Goal: Find contact information: Find contact information

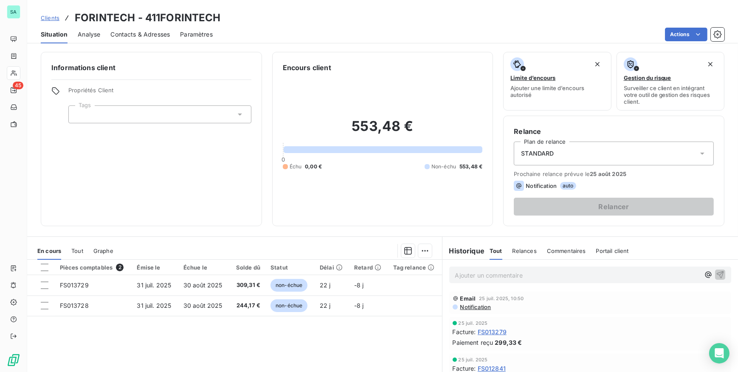
click at [52, 21] on span "Clients" at bounding box center [50, 17] width 19 height 7
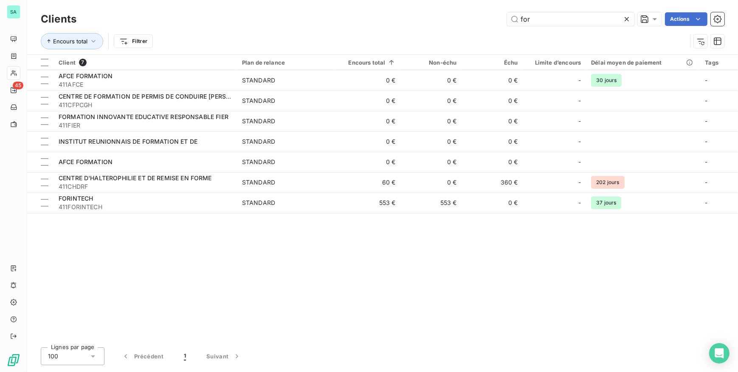
drag, startPoint x: 536, startPoint y: 21, endPoint x: 474, endPoint y: 14, distance: 62.4
click at [474, 14] on div "for Actions" at bounding box center [406, 19] width 638 height 14
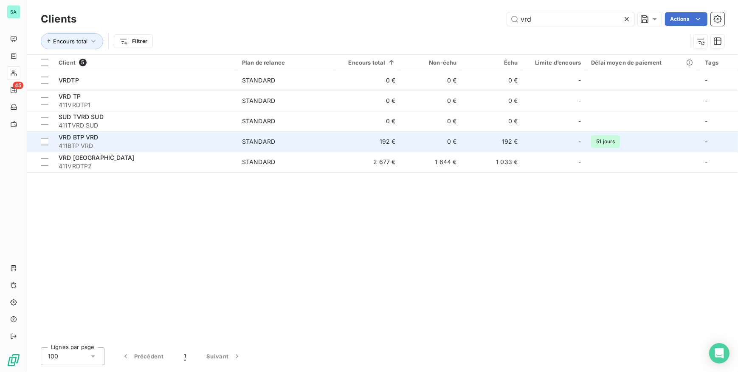
type input "vrd"
click at [159, 145] on span "411BTP VRD" at bounding box center [145, 145] width 173 height 8
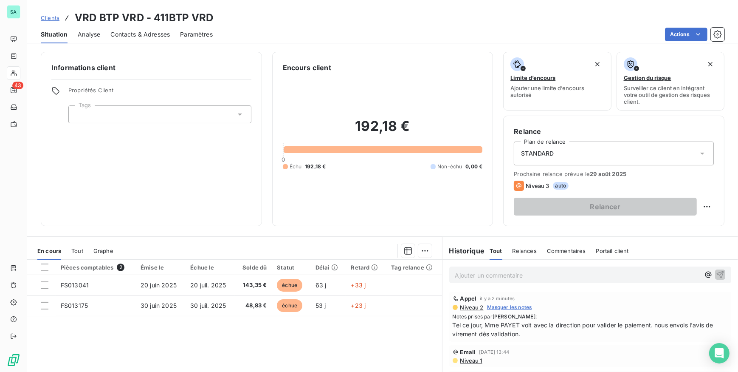
click at [55, 19] on span "Clients" at bounding box center [50, 17] width 19 height 7
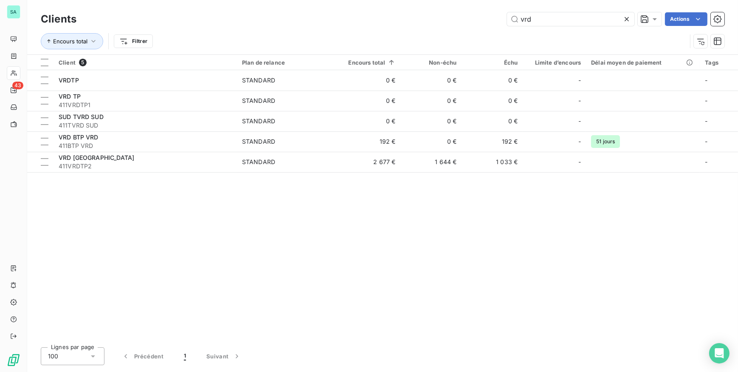
drag, startPoint x: 526, startPoint y: 21, endPoint x: 493, endPoint y: 23, distance: 32.7
click at [493, 23] on div "vrd Actions" at bounding box center [406, 19] width 638 height 14
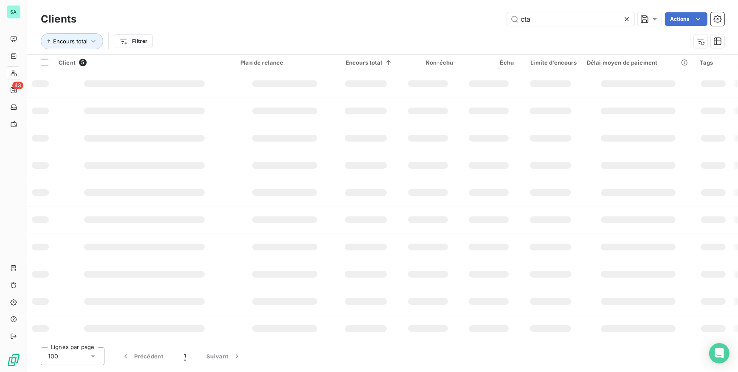
type input "cta"
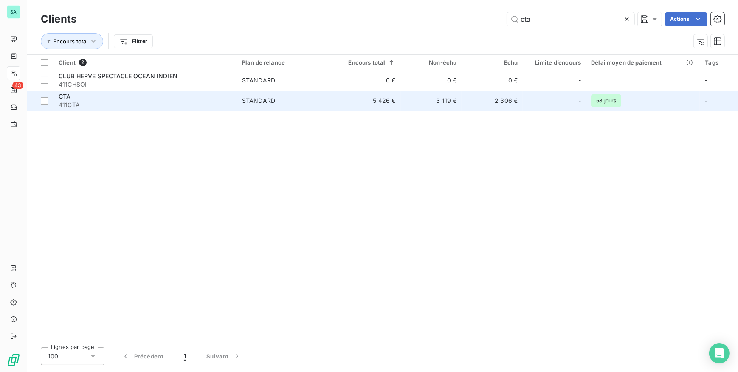
click at [114, 100] on div "CTA" at bounding box center [145, 96] width 173 height 8
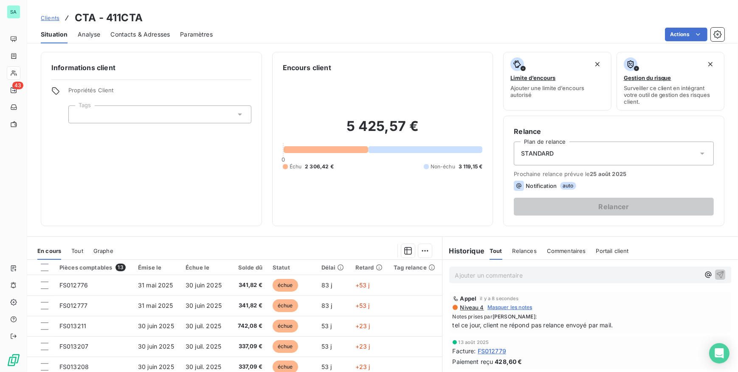
click at [127, 35] on span "Contacts & Adresses" at bounding box center [139, 34] width 59 height 8
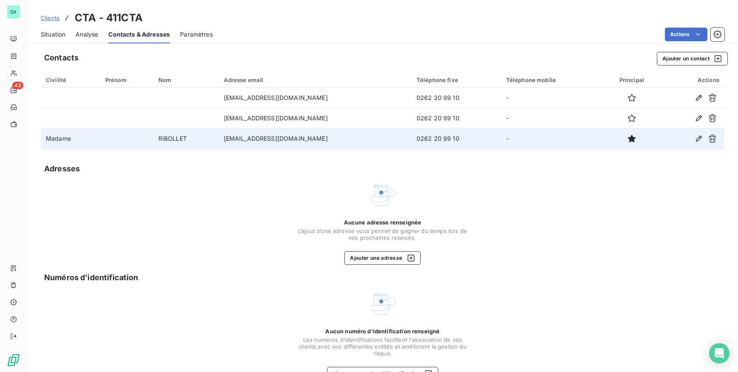
click at [303, 140] on td "mribollet@ctareunion.fr" at bounding box center [315, 138] width 193 height 20
drag, startPoint x: 308, startPoint y: 139, endPoint x: 237, endPoint y: 141, distance: 70.9
click at [237, 141] on td "mribollet@ctareunion.fr" at bounding box center [315, 138] width 193 height 20
copy td "mribollet@ctareunion.fr"
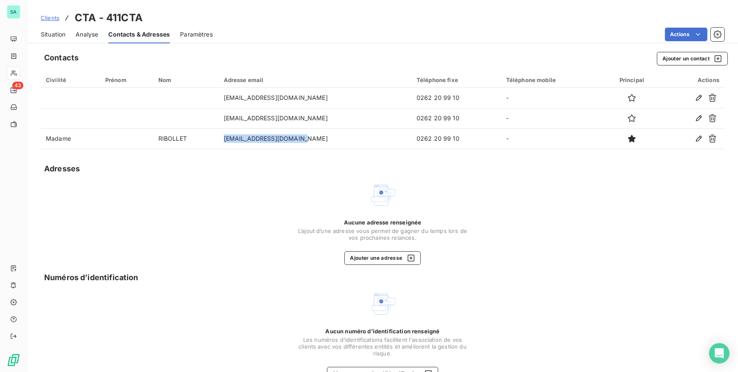
click at [53, 35] on span "Situation" at bounding box center [53, 34] width 25 height 8
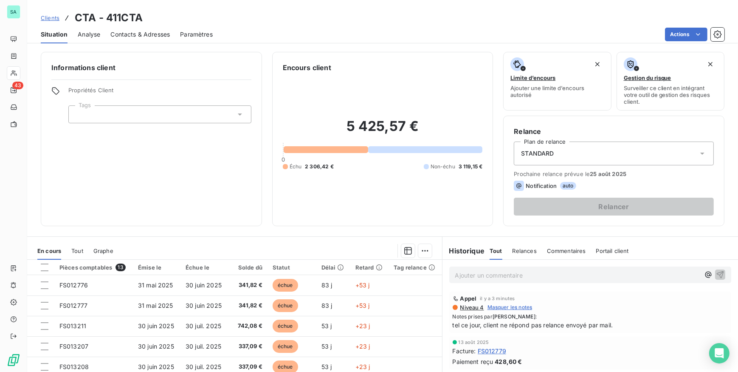
click at [111, 34] on span "Contacts & Adresses" at bounding box center [139, 34] width 59 height 8
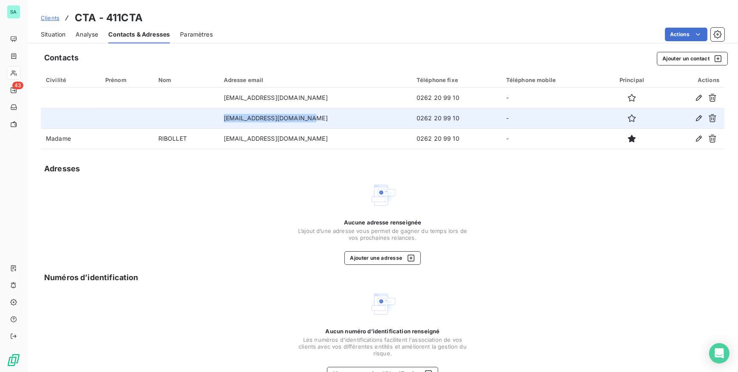
drag, startPoint x: 321, startPoint y: 116, endPoint x: 227, endPoint y: 125, distance: 93.8
click at [227, 125] on tr "secretariat@ctareunion.fr 0262 20 99 10 -" at bounding box center [383, 118] width 684 height 20
copy tr "secretariat@ctareunion.fr"
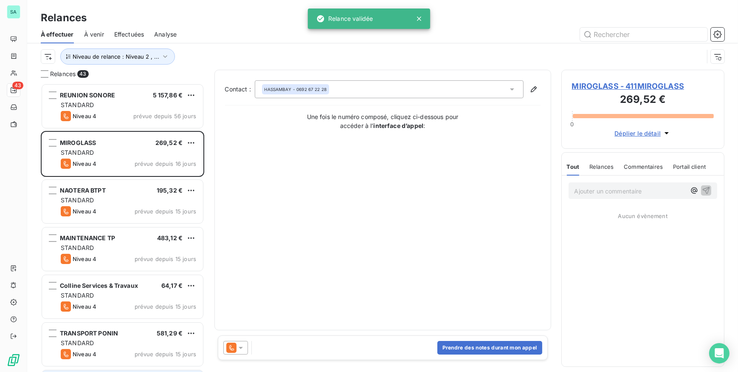
scroll to position [282, 157]
